Goal: Task Accomplishment & Management: Use online tool/utility

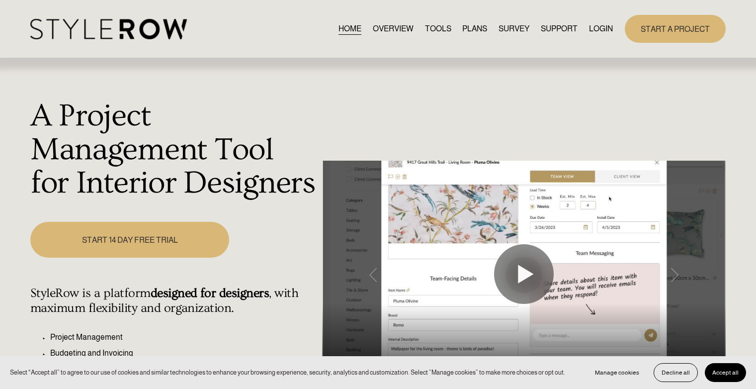
click at [595, 32] on link "LOGIN" at bounding box center [601, 28] width 24 height 13
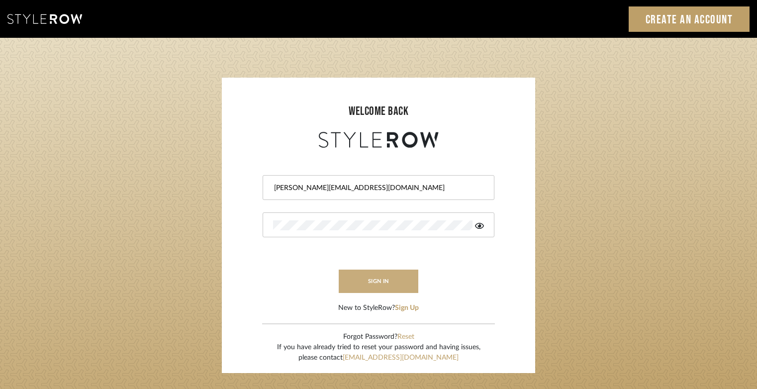
click at [398, 276] on button "sign in" at bounding box center [379, 281] width 80 height 23
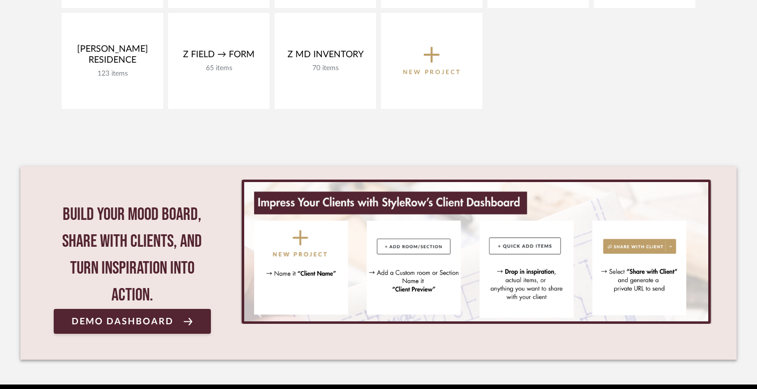
scroll to position [600, 0]
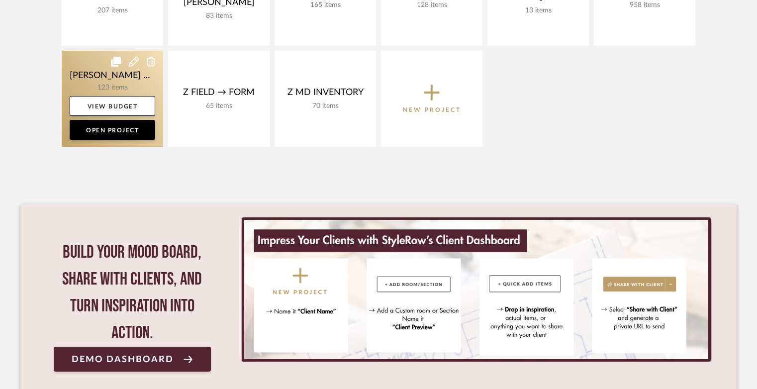
click at [120, 87] on link at bounding box center [112, 99] width 101 height 96
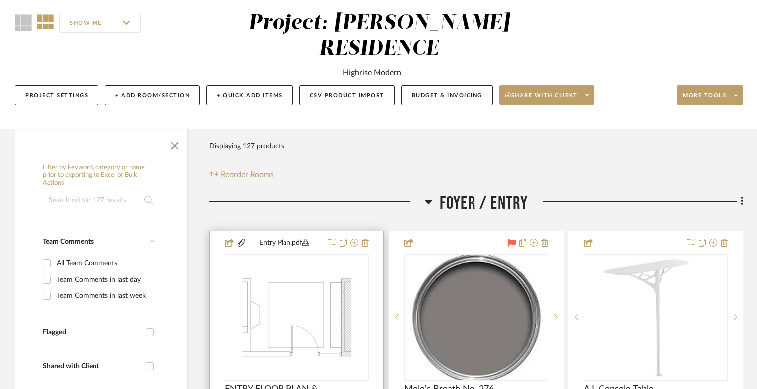
scroll to position [198, 0]
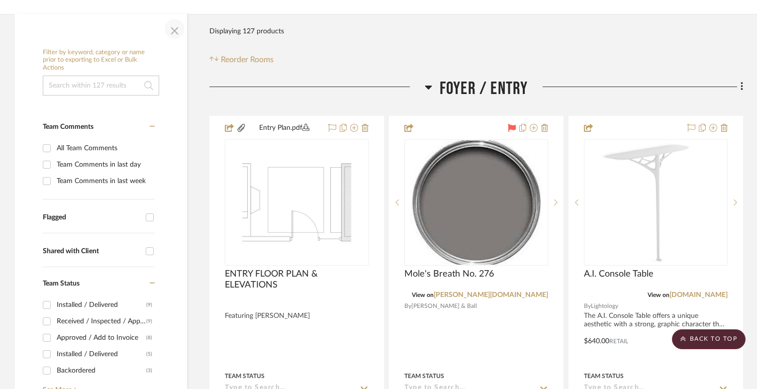
click at [169, 17] on span "button" at bounding box center [175, 29] width 24 height 24
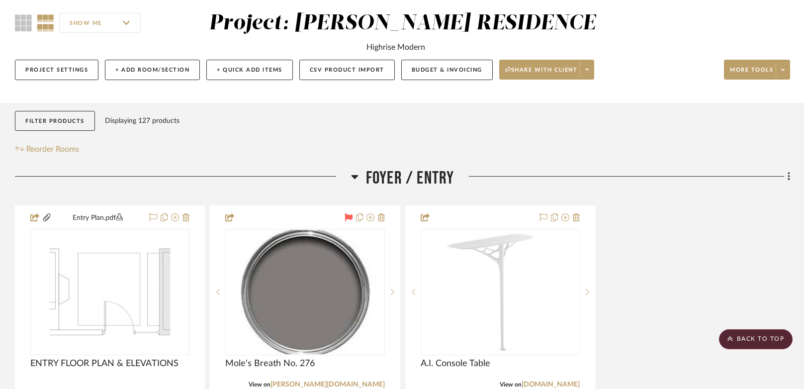
scroll to position [0, 0]
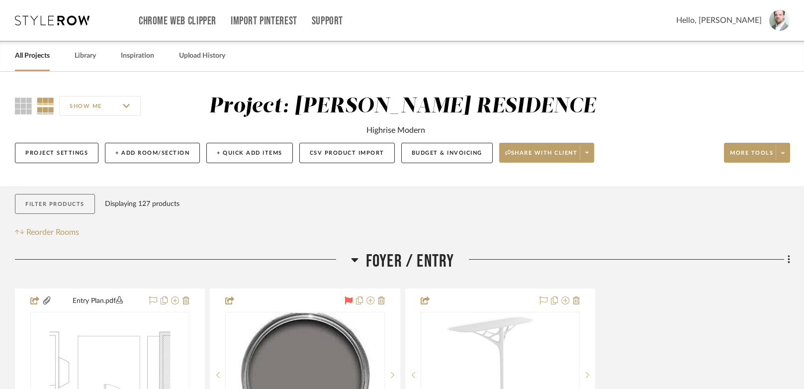
click at [63, 206] on button "Filter Products" at bounding box center [55, 204] width 80 height 20
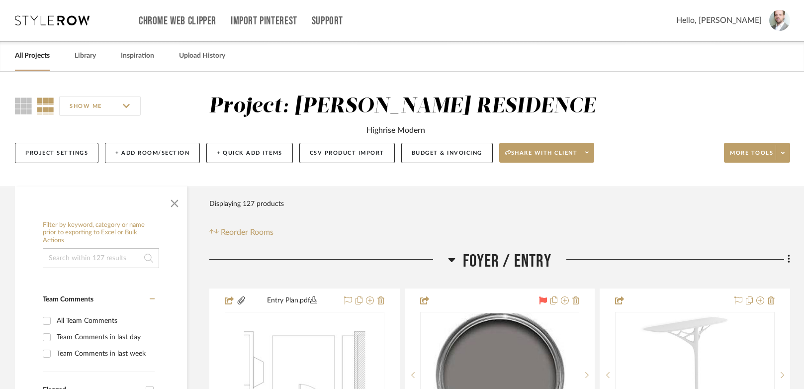
click at [116, 261] on input at bounding box center [101, 258] width 116 height 20
type input "Chloe"
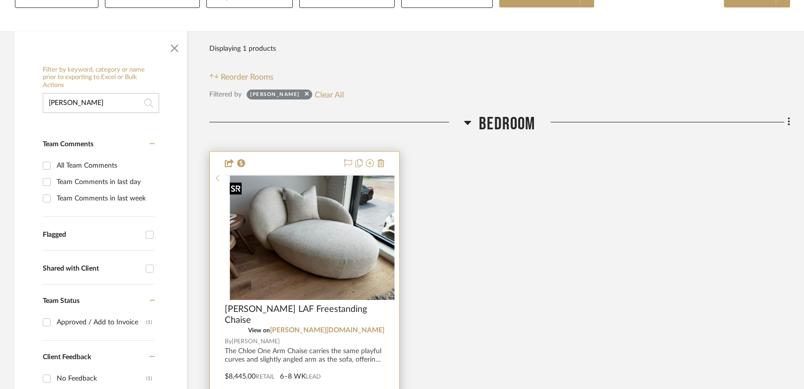
scroll to position [173, 0]
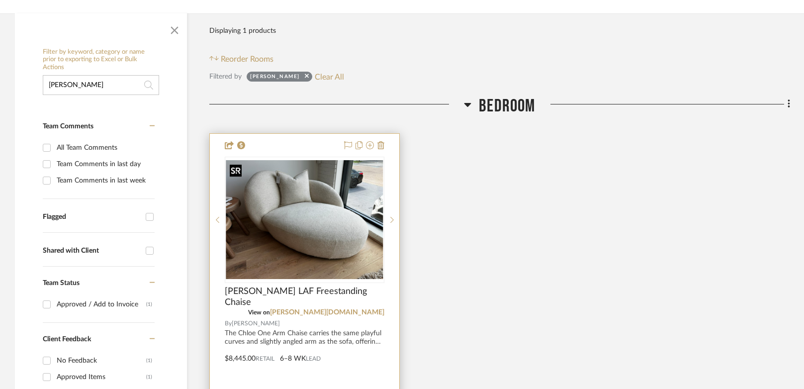
click at [314, 210] on img "0" at bounding box center [305, 219] width 158 height 119
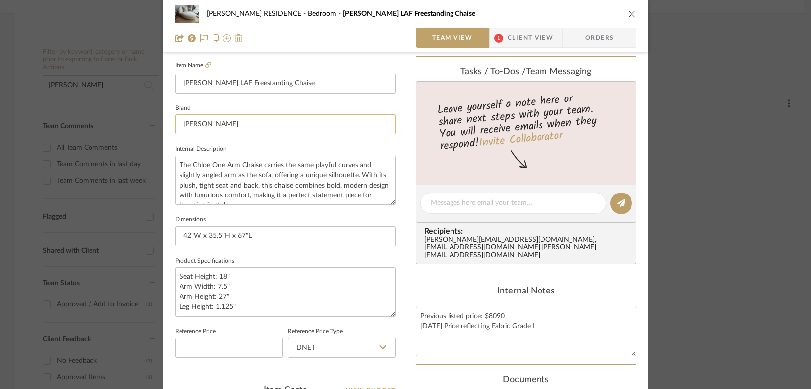
scroll to position [237, 0]
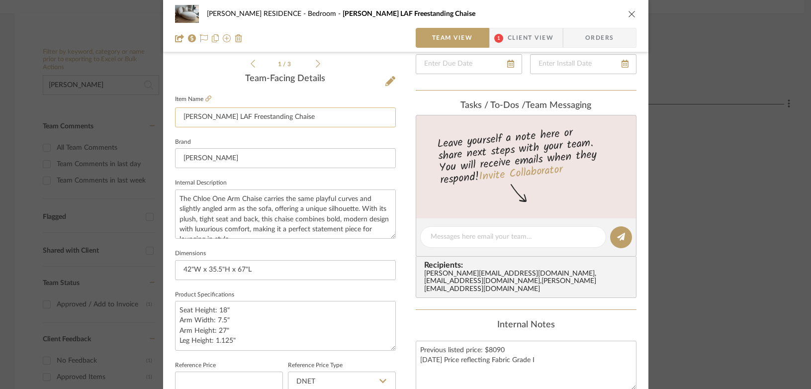
click at [331, 116] on input "Chloe LAF Freestanding Chaise" at bounding box center [285, 117] width 221 height 20
type input "Allie Stool"
click at [238, 115] on input "Allie Stool" at bounding box center [285, 117] width 221 height 20
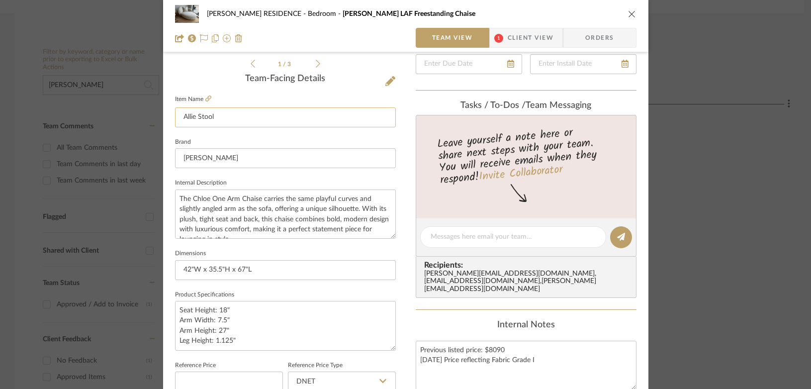
click at [238, 115] on input "Allie Stool" at bounding box center [285, 117] width 221 height 20
click at [325, 118] on input "Allie Stool" at bounding box center [285, 117] width 221 height 20
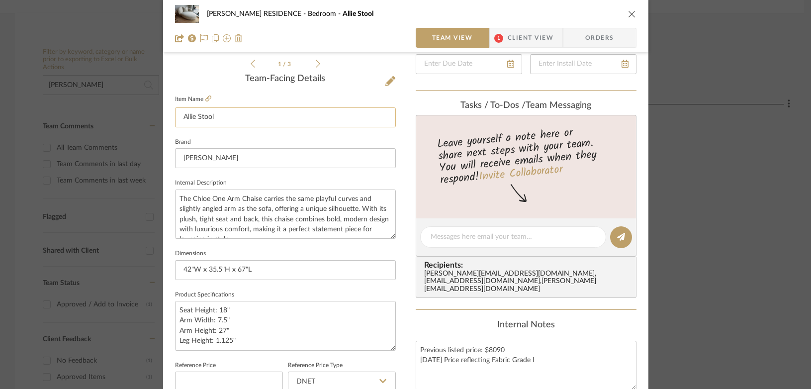
paste input "Chloe LAF Freestanding Chaise"
type input "Chloe LAF Freestanding Chaise"
click at [630, 12] on icon "close" at bounding box center [632, 14] width 8 height 8
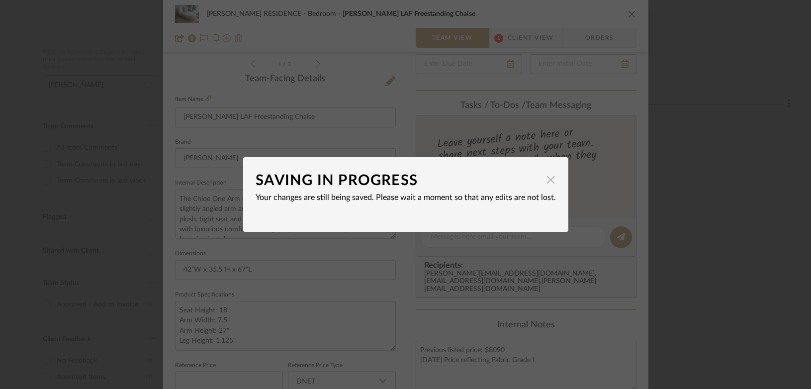
click at [551, 180] on span "button" at bounding box center [551, 180] width 20 height 20
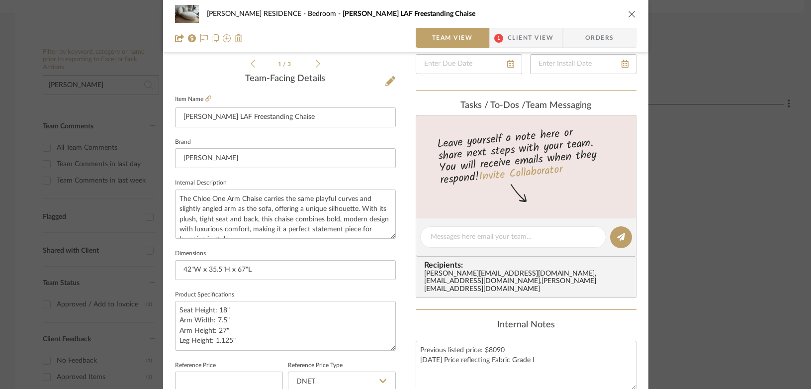
click at [629, 4] on div "YANOFSKY RESIDENCE Bedroom Chloe LAF Freestanding Chaise" at bounding box center [406, 14] width 462 height 20
click at [629, 11] on icon "close" at bounding box center [632, 14] width 8 height 8
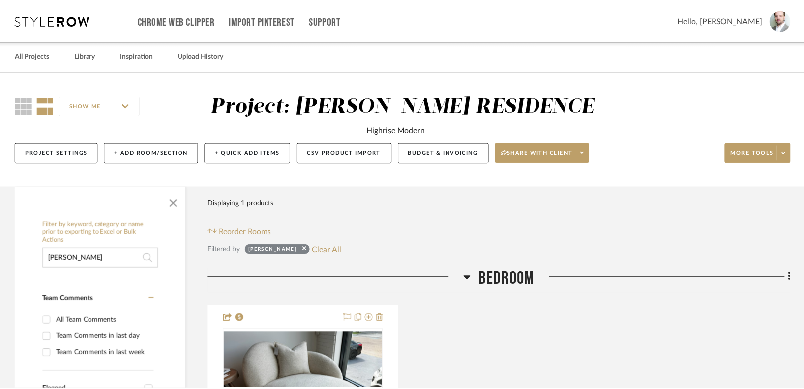
scroll to position [173, 0]
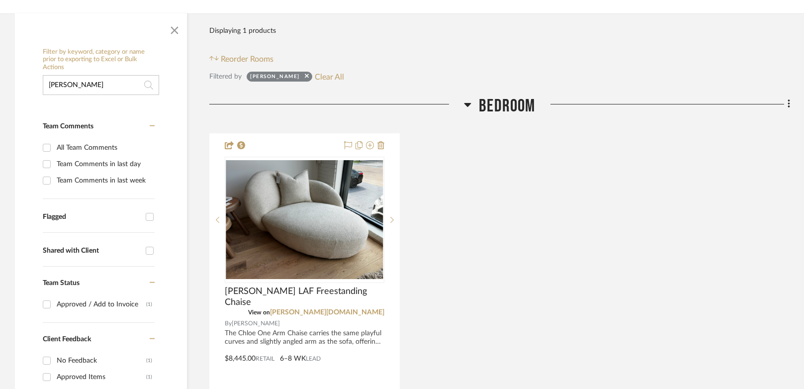
click at [99, 79] on input "Chloe" at bounding box center [101, 85] width 116 height 20
click at [98, 79] on input "Chloe" at bounding box center [101, 85] width 116 height 20
click at [99, 80] on input "Chloe" at bounding box center [101, 85] width 116 height 20
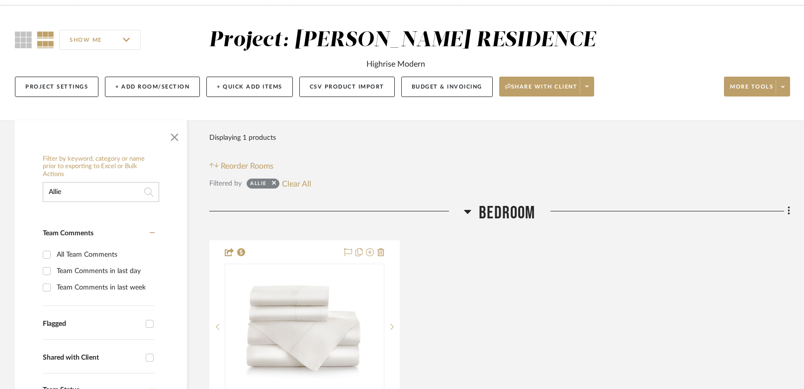
scroll to position [97, 0]
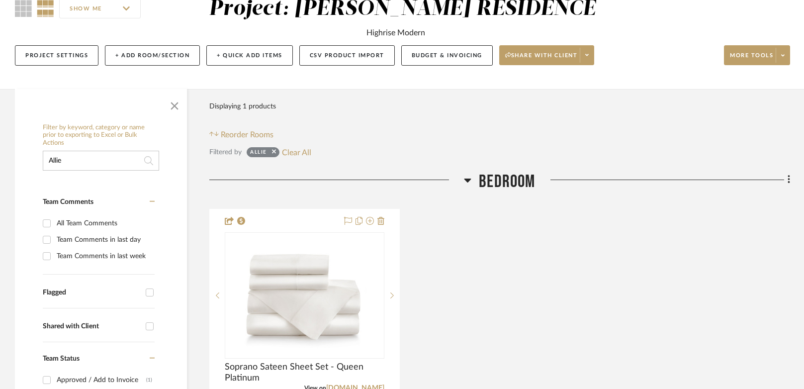
click at [103, 163] on input "Allie" at bounding box center [101, 161] width 116 height 20
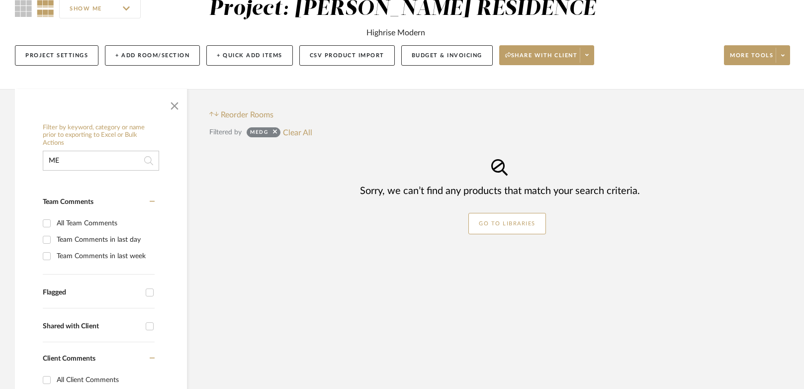
type input "M"
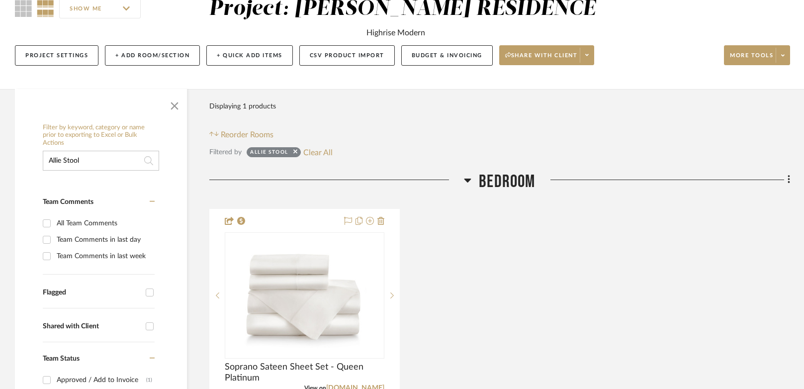
click at [88, 159] on input "Allie Stool" at bounding box center [101, 161] width 116 height 20
type input "Stool"
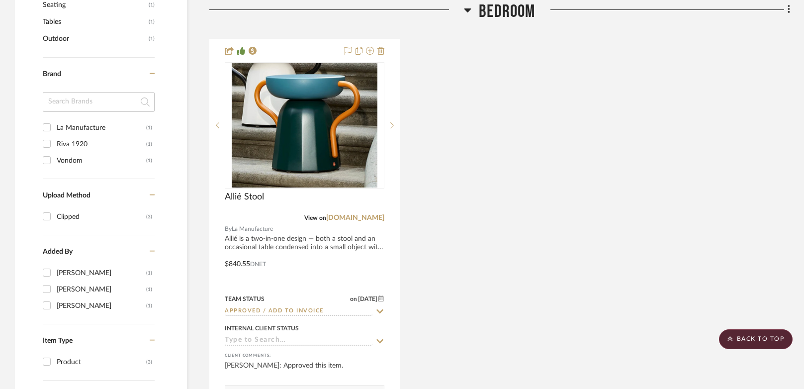
scroll to position [755, 0]
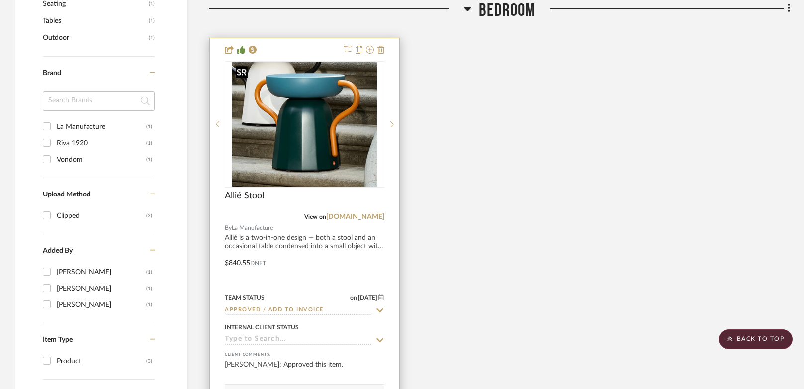
click at [0, 0] on img at bounding box center [0, 0] width 0 height 0
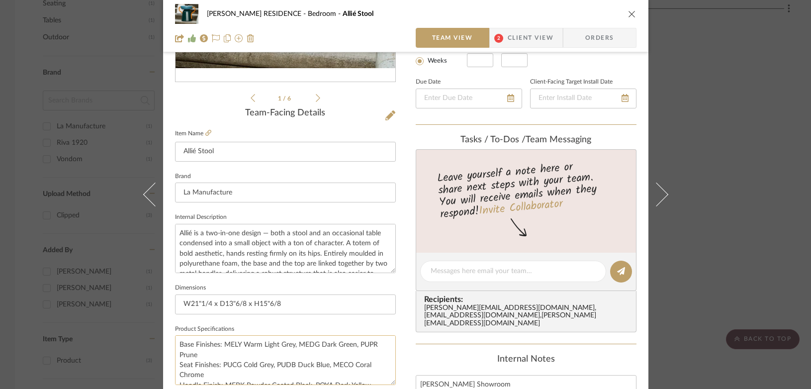
scroll to position [321, 0]
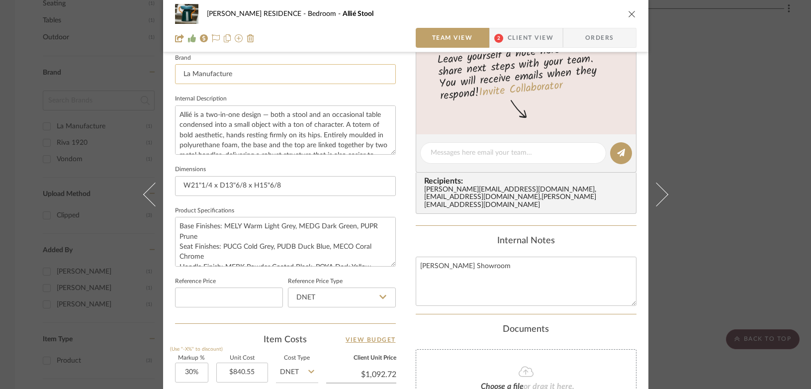
click at [236, 72] on input "La Manufacture" at bounding box center [285, 74] width 221 height 20
click at [236, 73] on input "La Manufacture" at bounding box center [285, 74] width 221 height 20
click at [235, 74] on input "La Manufacture" at bounding box center [285, 74] width 221 height 20
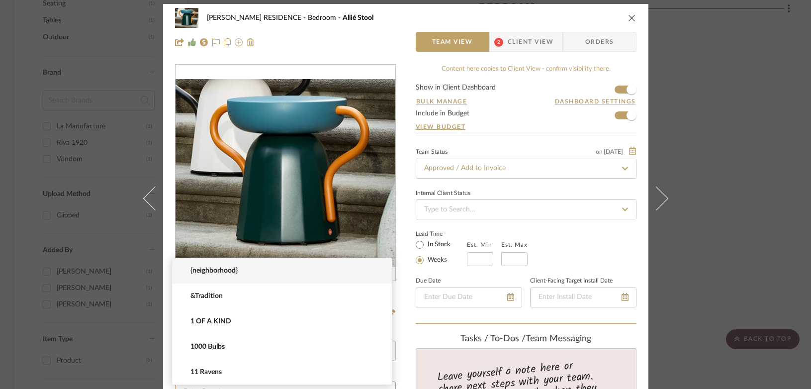
scroll to position [0, 0]
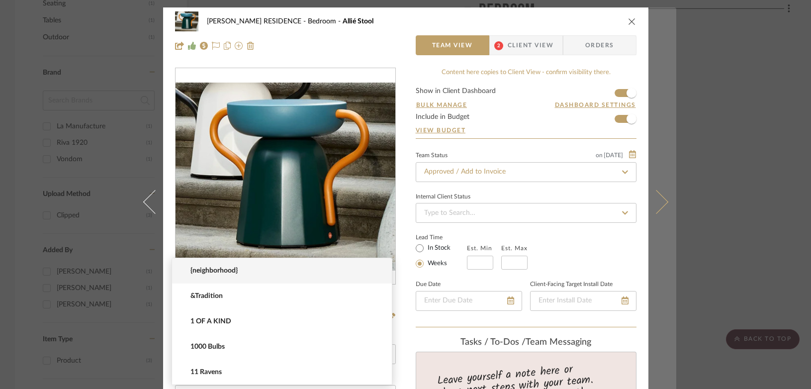
click at [668, 74] on button at bounding box center [662, 201] width 28 height 389
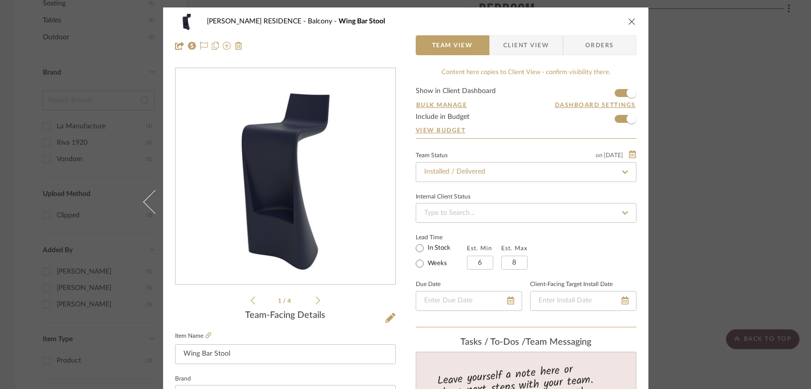
click at [628, 20] on icon "close" at bounding box center [632, 21] width 8 height 8
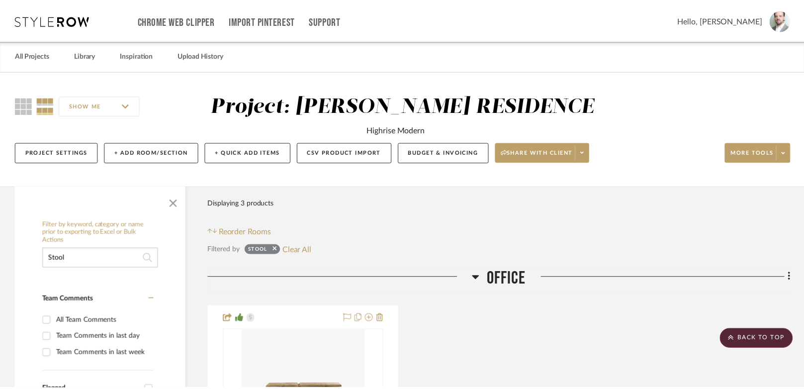
scroll to position [755, 0]
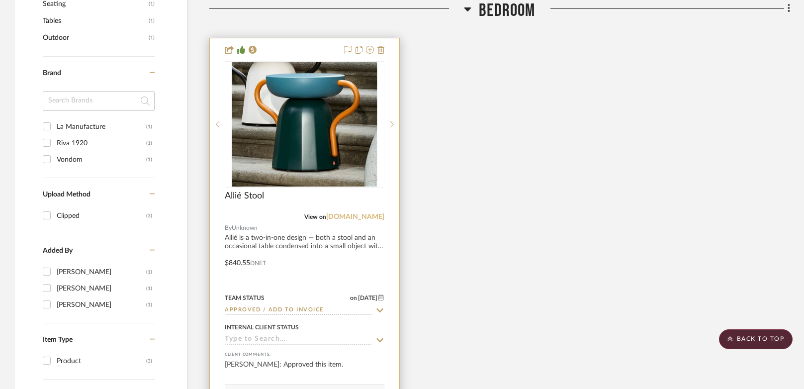
click at [363, 217] on link "lamanufacture-paris.fr" at bounding box center [355, 216] width 58 height 7
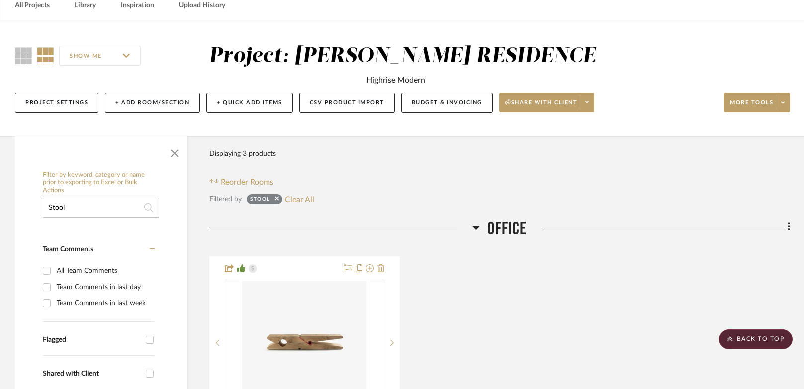
scroll to position [0, 0]
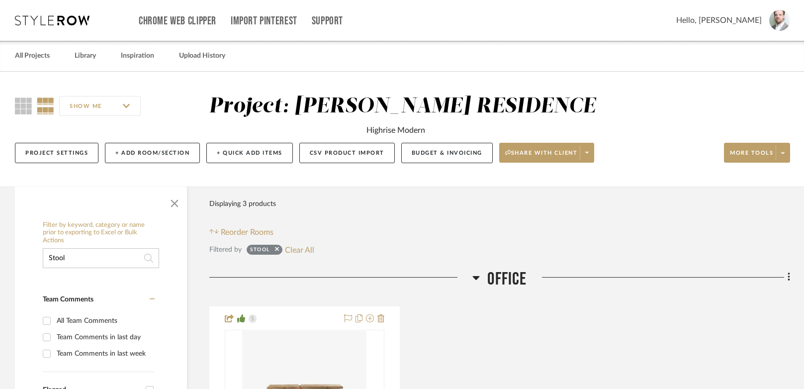
click at [95, 262] on input "Stool" at bounding box center [101, 258] width 116 height 20
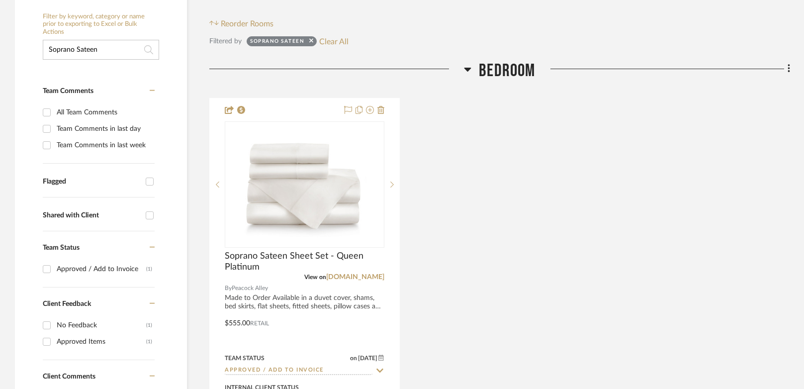
scroll to position [213, 0]
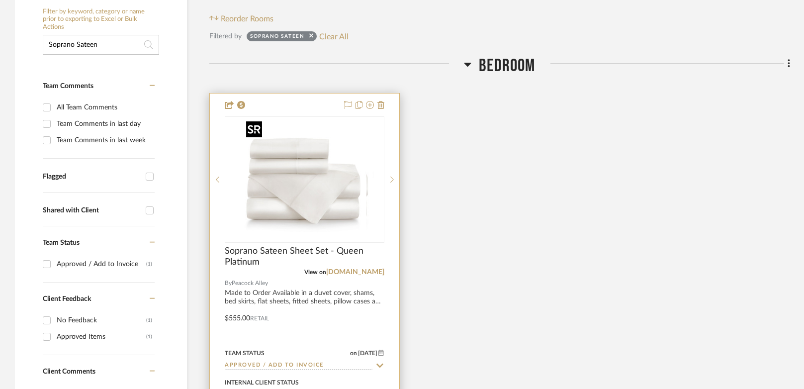
click at [313, 186] on div at bounding box center [305, 179] width 160 height 126
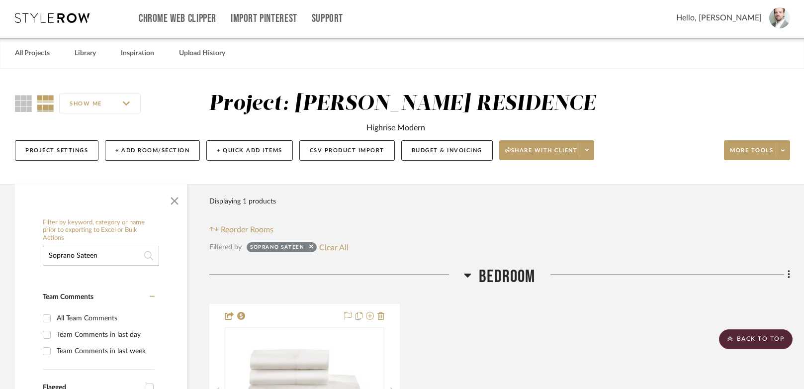
scroll to position [0, 0]
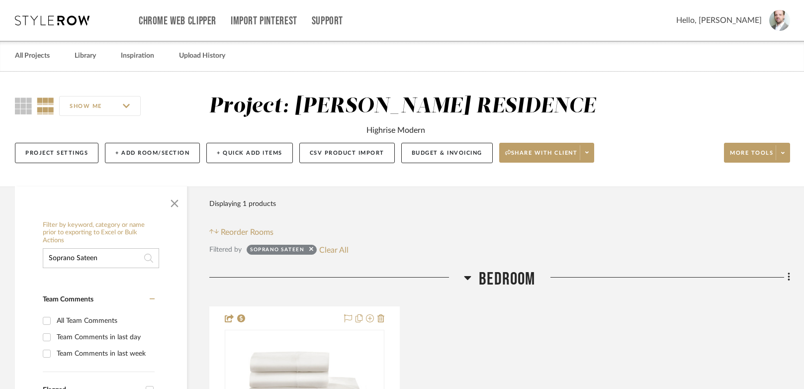
click at [107, 254] on input "Soprano Sateen" at bounding box center [101, 258] width 116 height 20
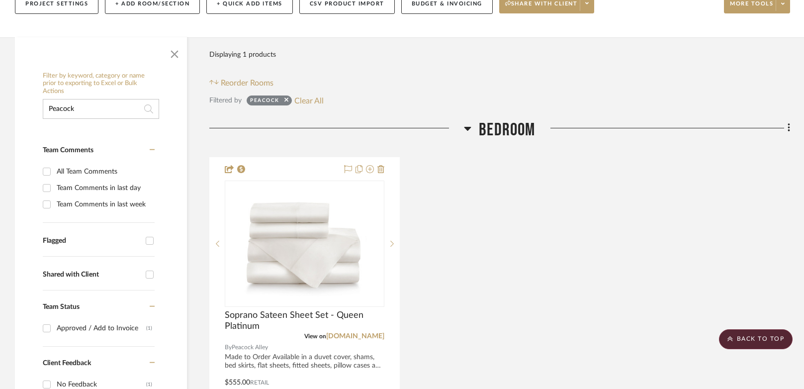
scroll to position [28, 0]
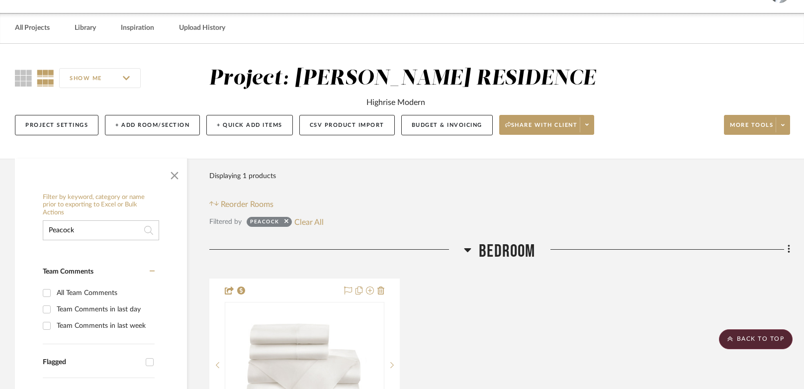
click at [89, 231] on input "Peacock" at bounding box center [101, 230] width 116 height 20
click at [90, 230] on input "Peacock" at bounding box center [101, 230] width 116 height 20
click at [90, 231] on input "Peacock" at bounding box center [101, 230] width 116 height 20
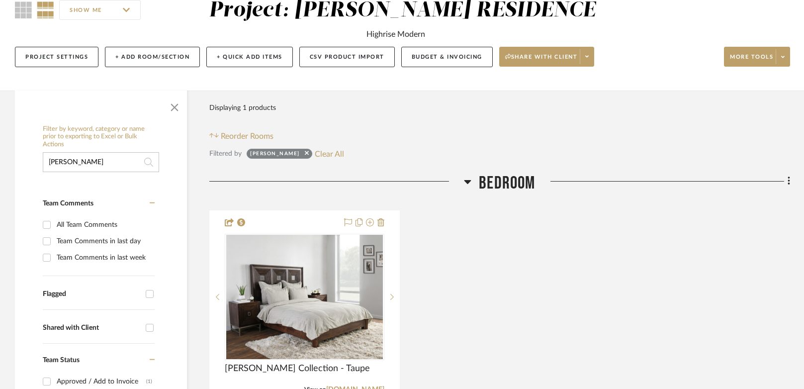
scroll to position [180, 0]
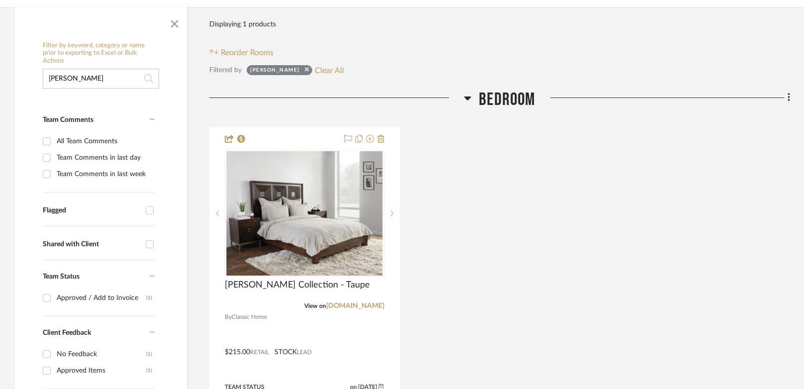
click at [90, 77] on input "Mason" at bounding box center [101, 79] width 116 height 20
type input "Pillow"
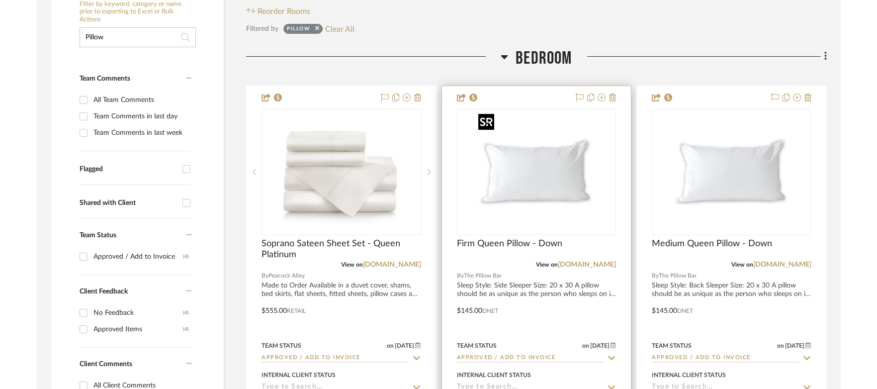
scroll to position [248, 0]
